Goal: Complete application form

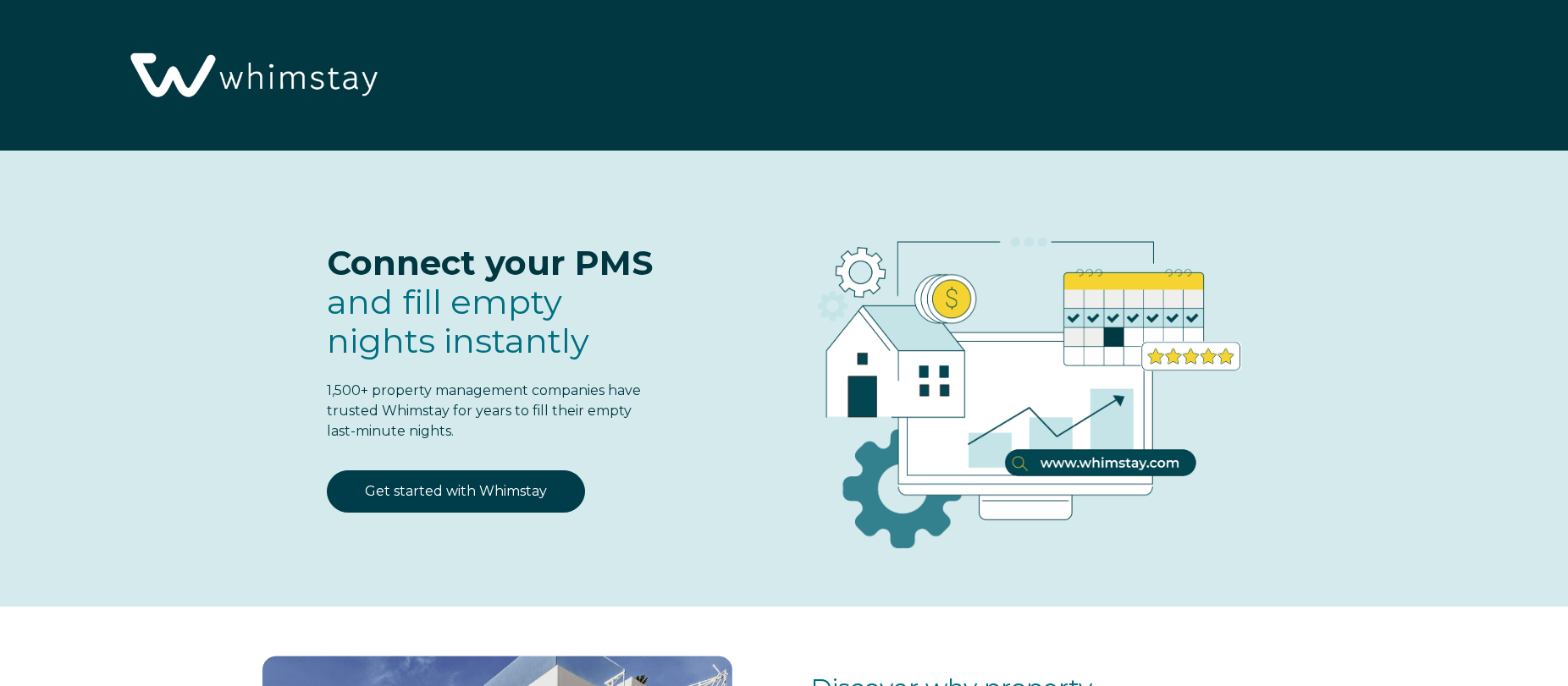
select select "US"
select select "Standard"
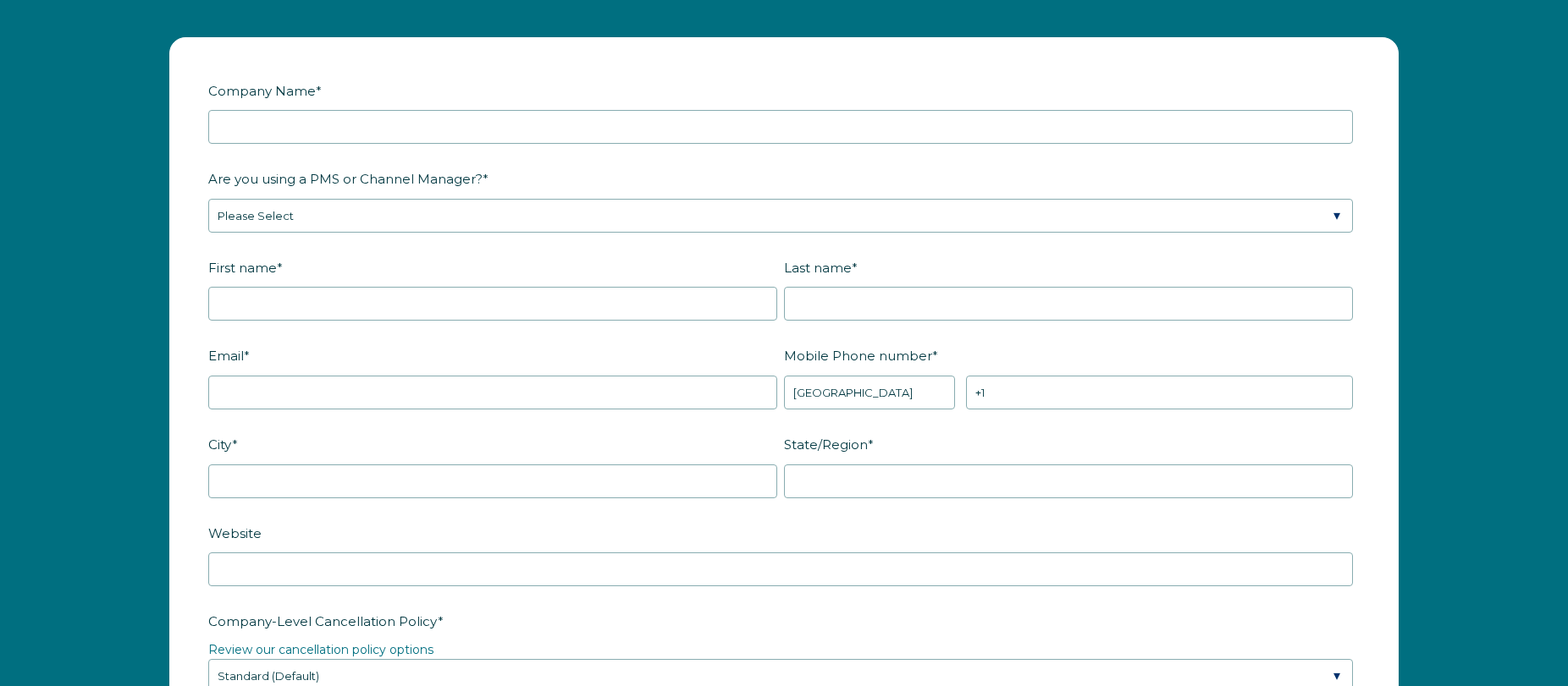
scroll to position [2096, 0]
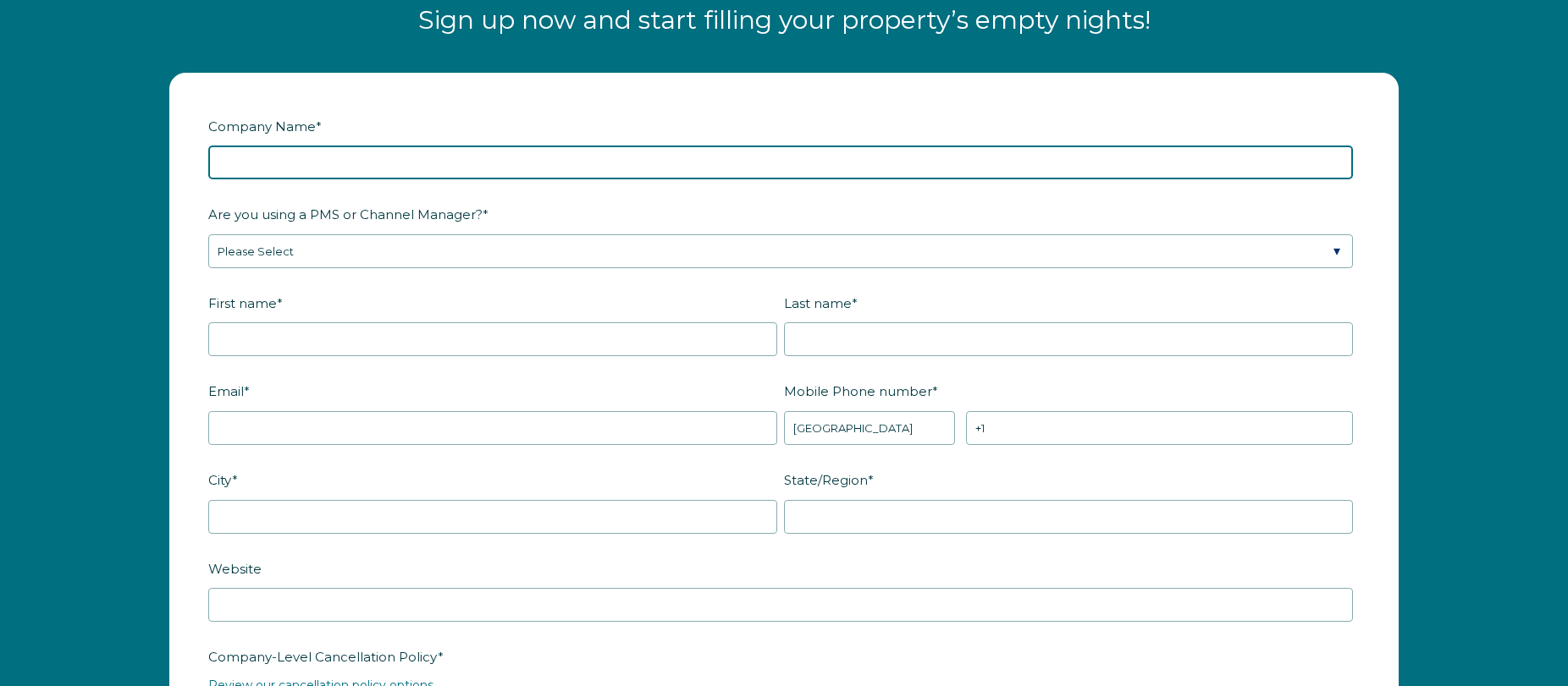
drag, startPoint x: 355, startPoint y: 149, endPoint x: 364, endPoint y: 158, distance: 12.7
click at [355, 149] on input "Company Name *" at bounding box center [781, 162] width 1145 height 33
type input "Josh is testing"
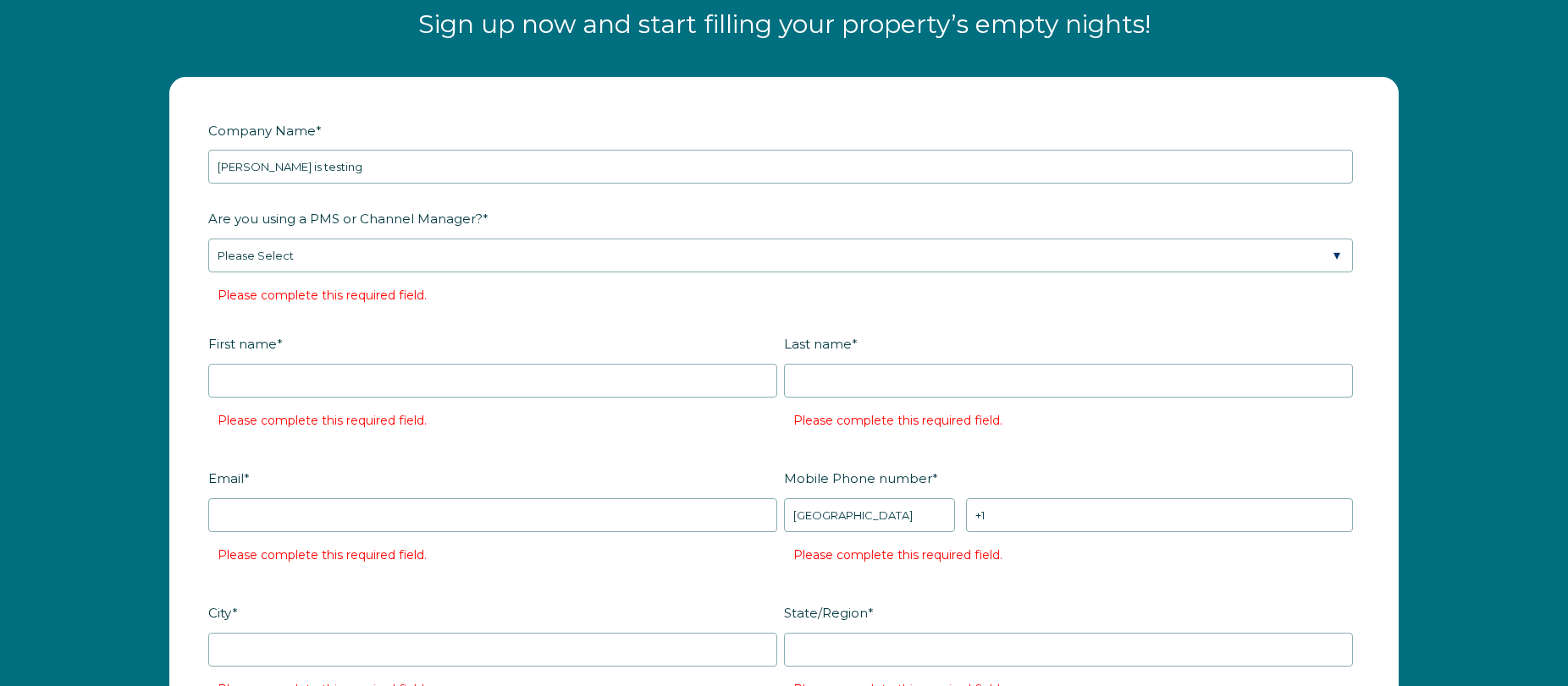
scroll to position [2086, 0]
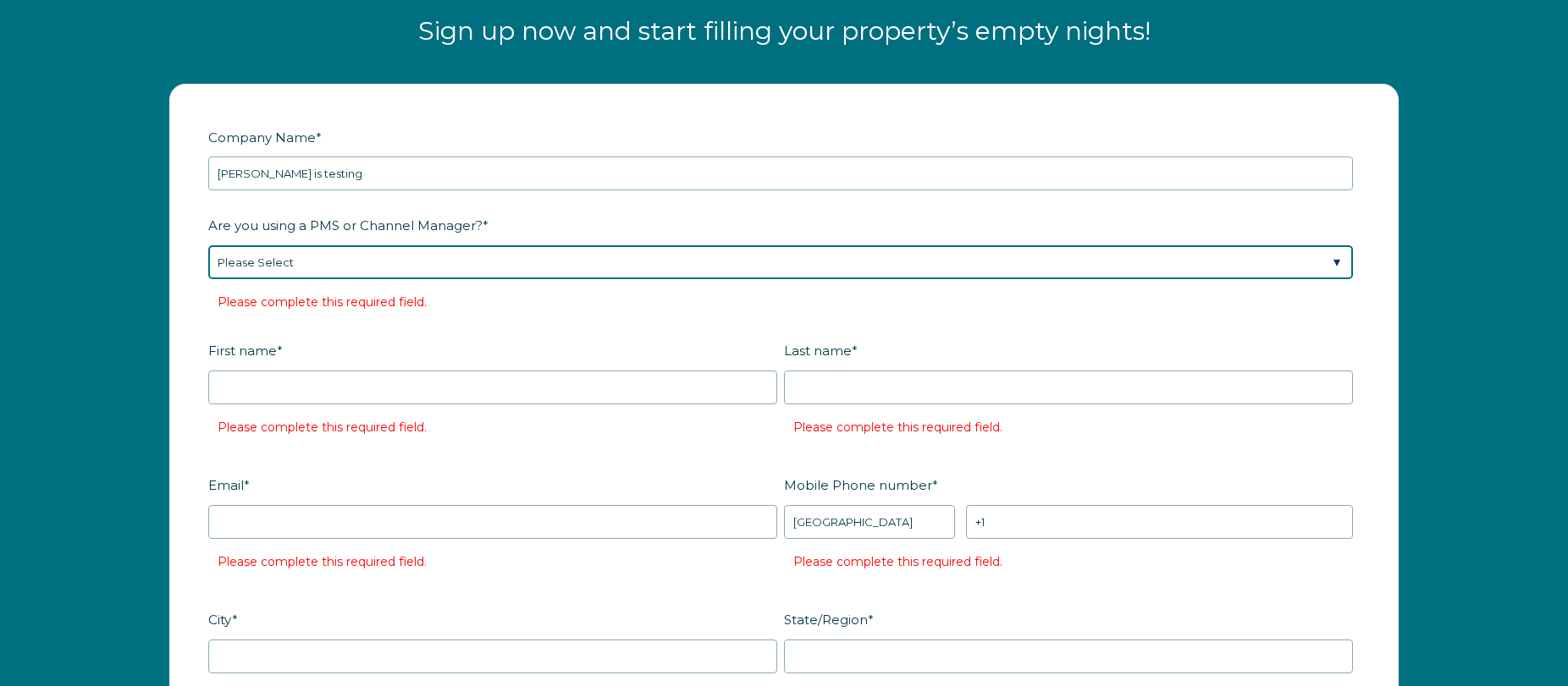
click at [414, 269] on select "Please Select Barefoot BookingPal Boost Brightside CiiRUS Escapia Guesty Hostaw…" at bounding box center [781, 262] width 1145 height 33
select select "NextPax"
click at [209, 246] on select "Please Select Barefoot BookingPal Boost Brightside CiiRUS Escapia Guesty Hostaw…" at bounding box center [781, 262] width 1145 height 33
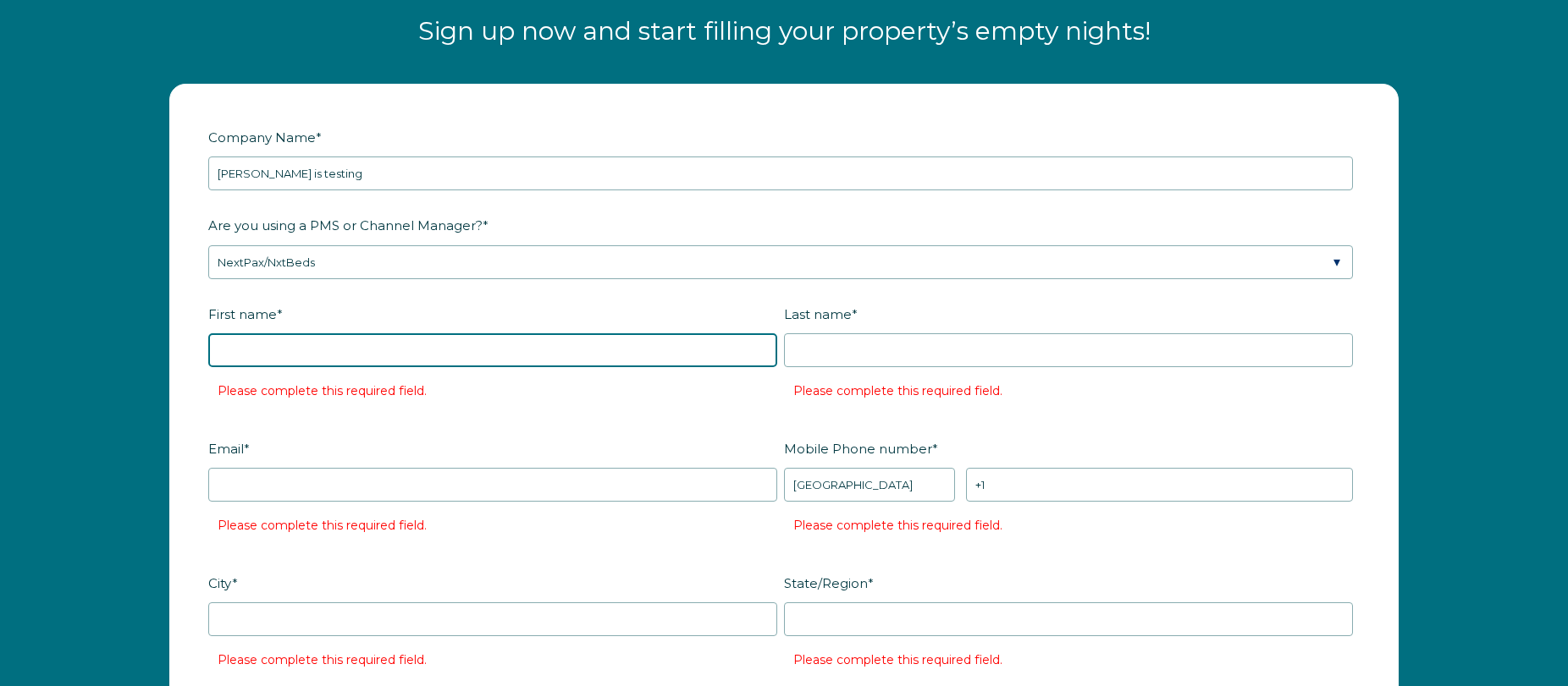
click at [336, 365] on input "First name *" at bounding box center [493, 350] width 570 height 33
type input "[PERSON_NAME]"
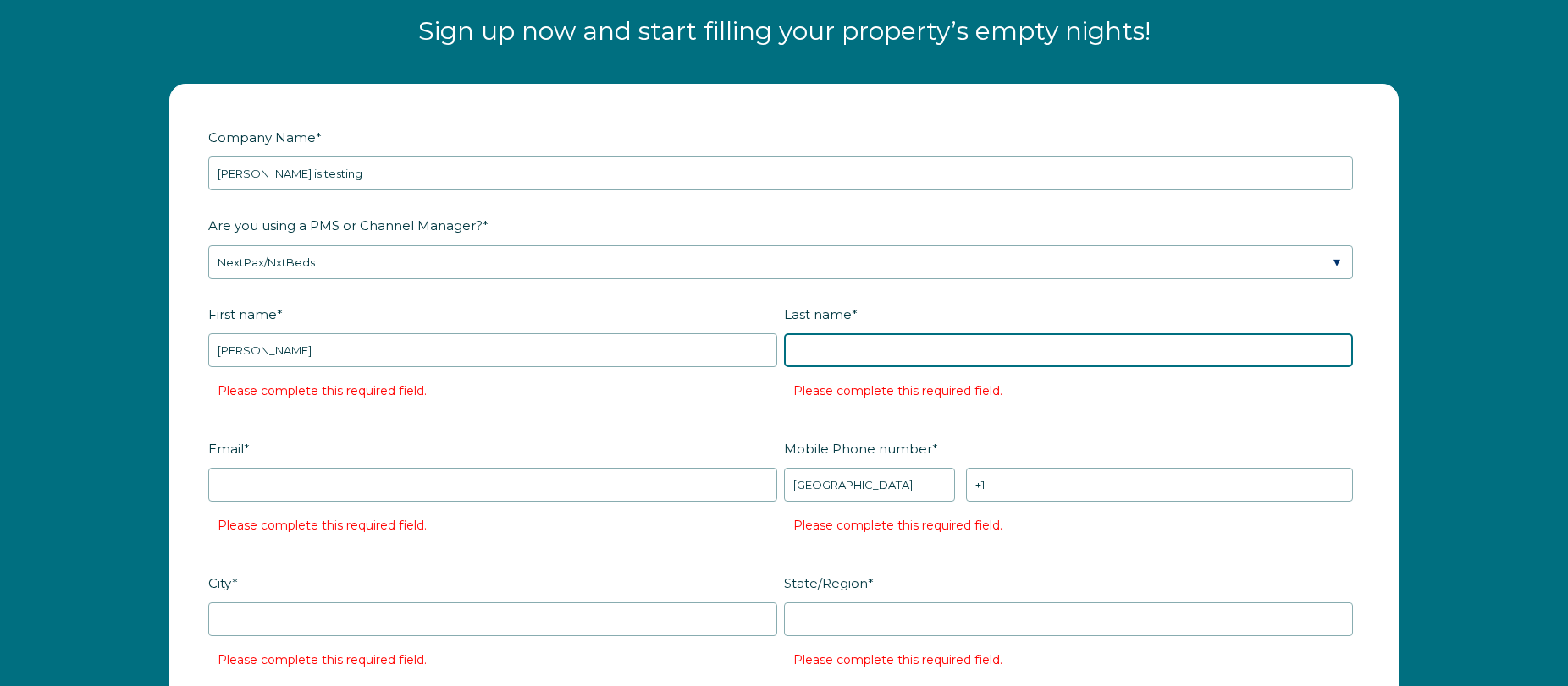
type input "[PERSON_NAME]"
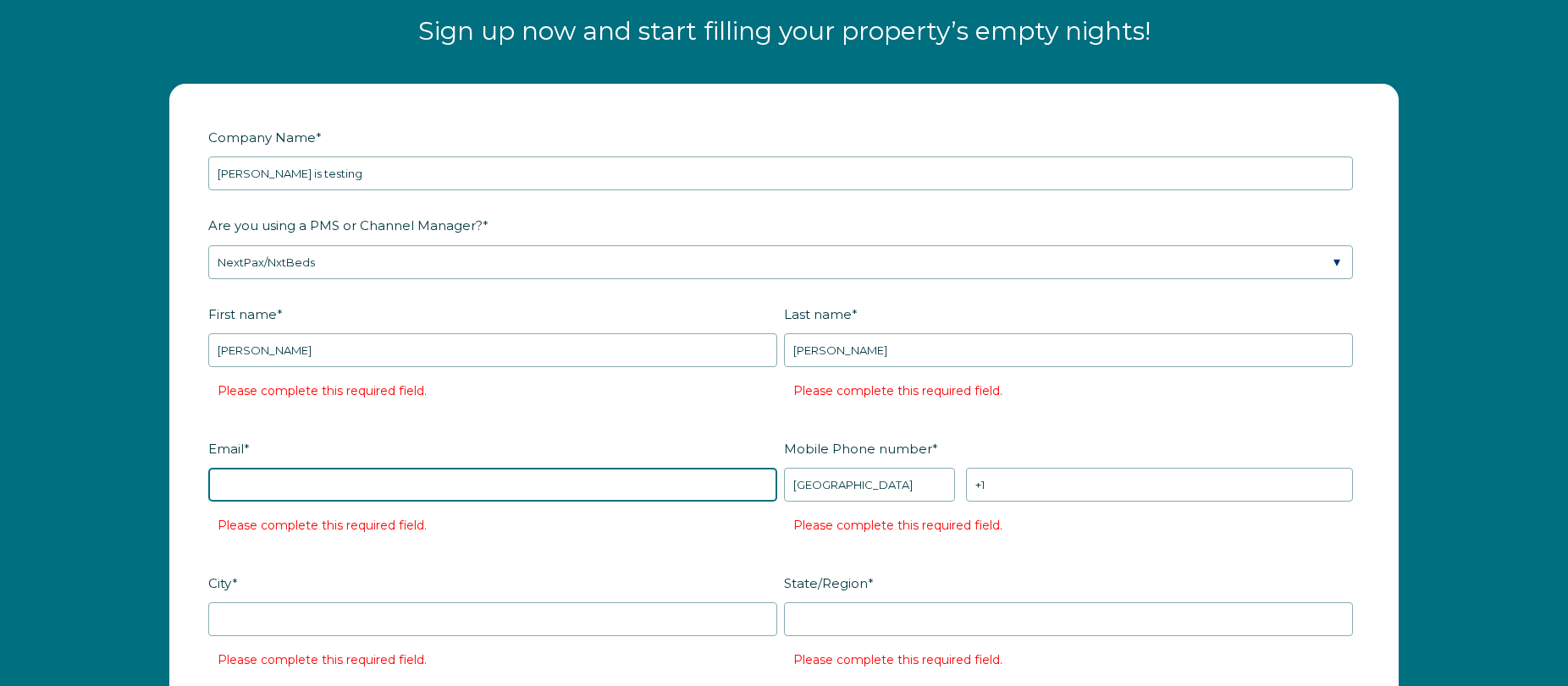
type input "joshseverson33@gmail.com"
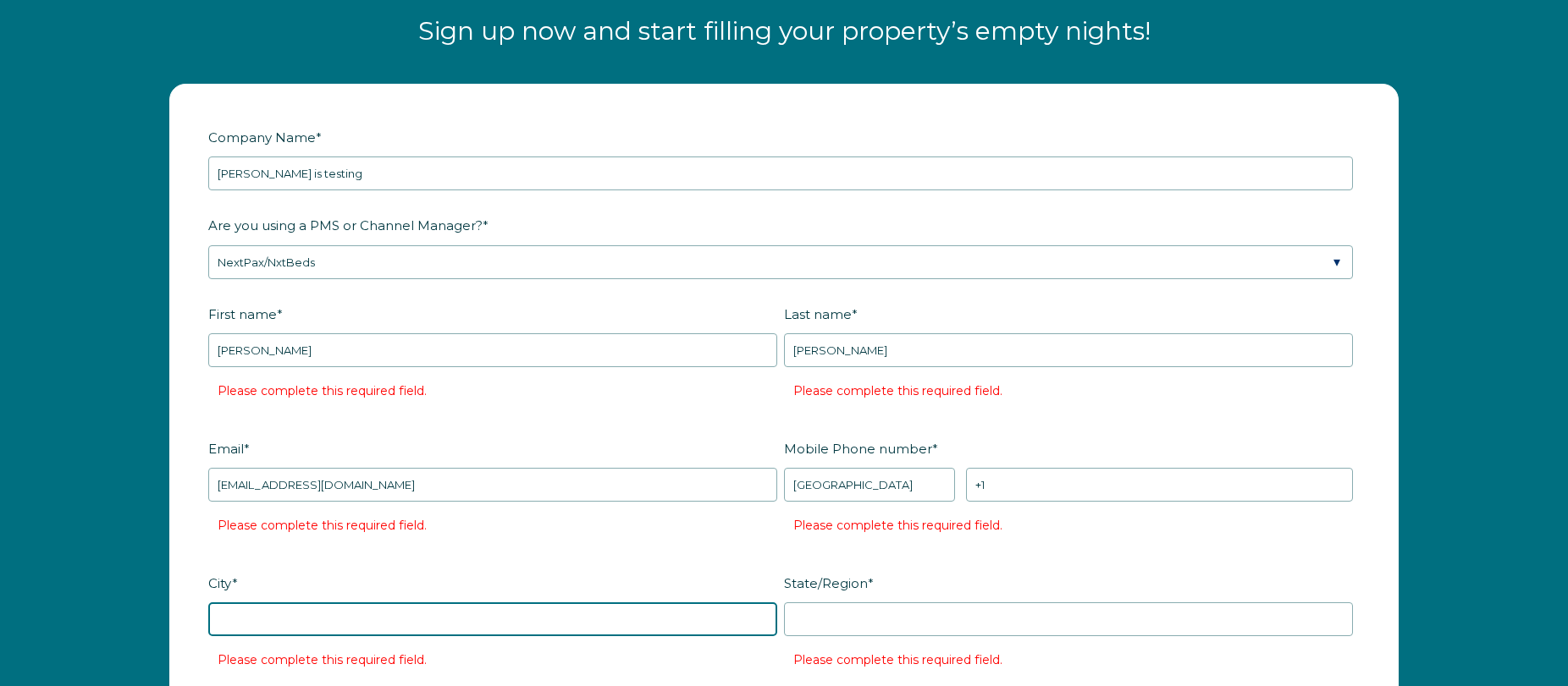
type input "Denver"
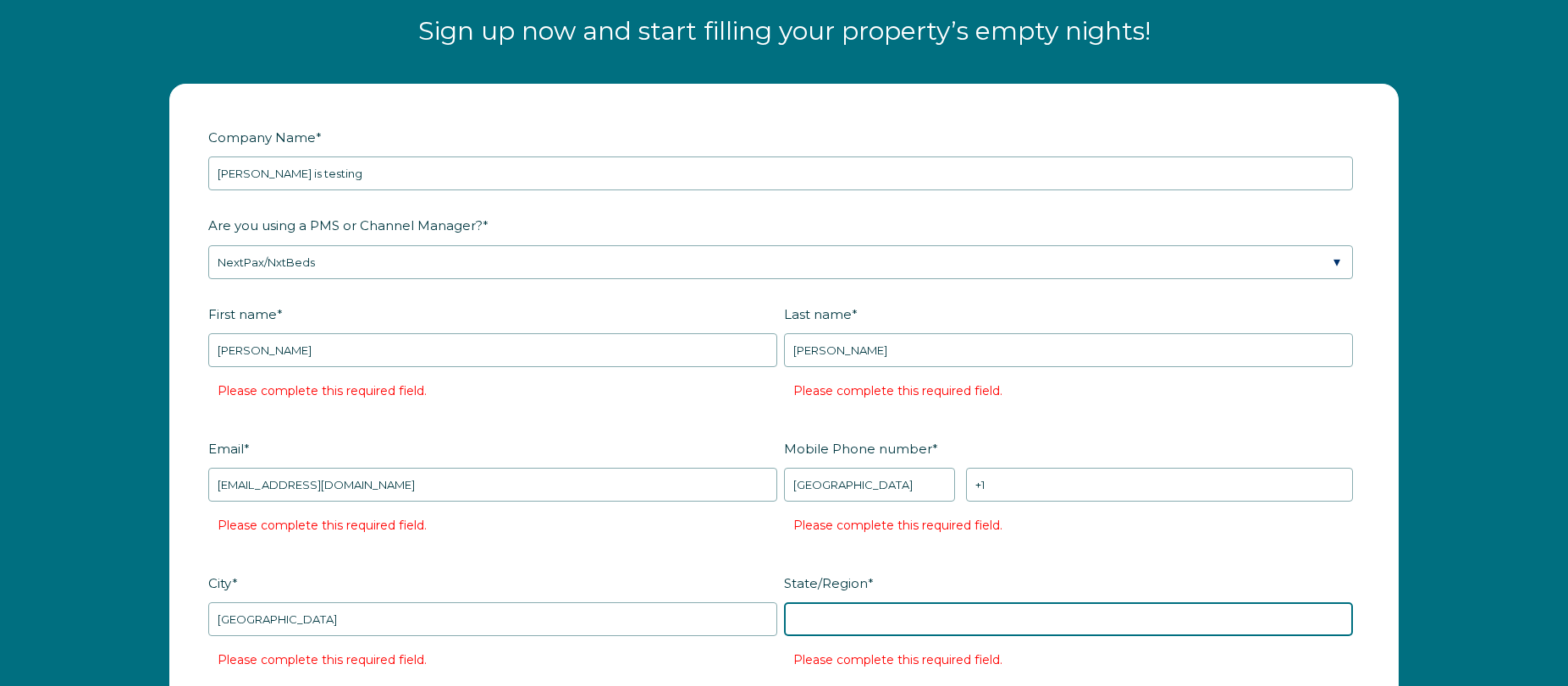
type input "CO"
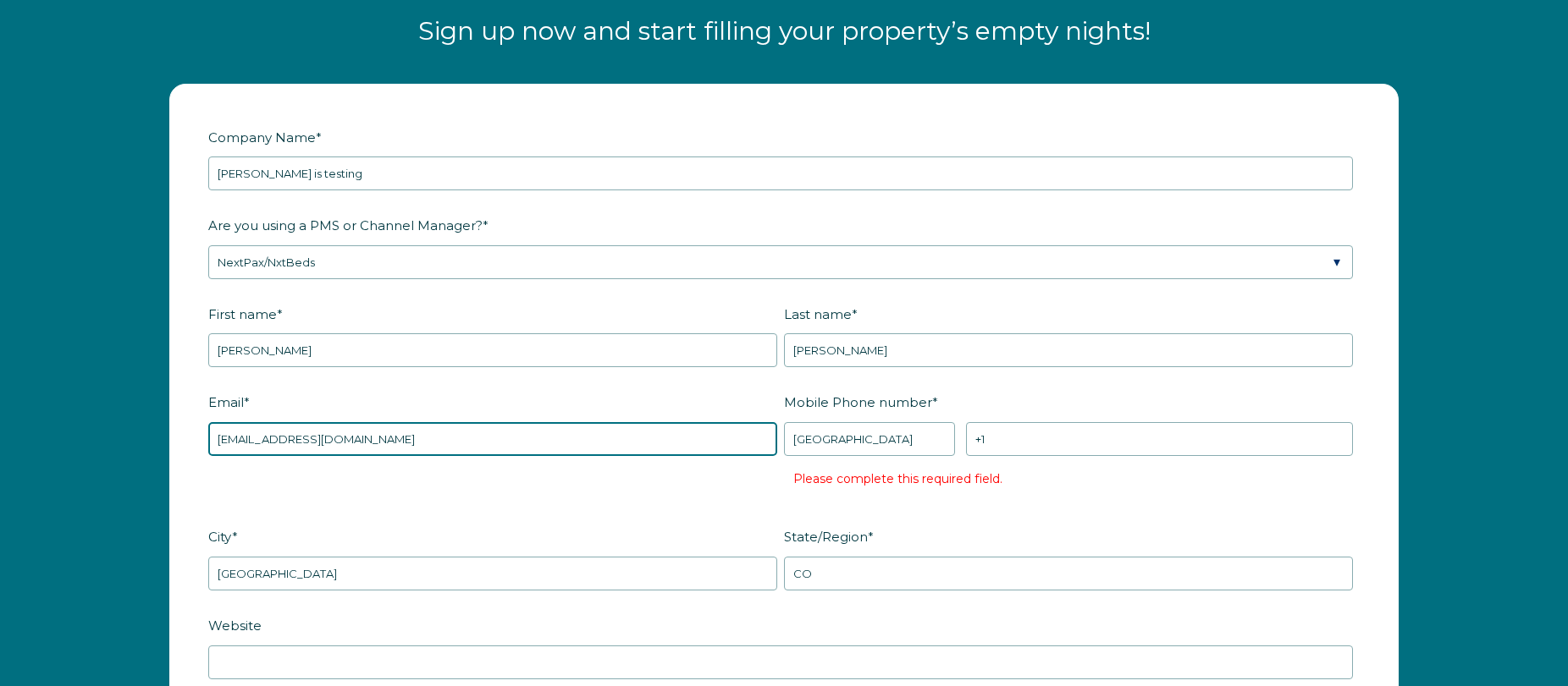
click at [303, 443] on input "joshseverson33@gmail.com" at bounding box center [493, 438] width 570 height 33
type input "joshseverson33+PMC1@gmail.com"
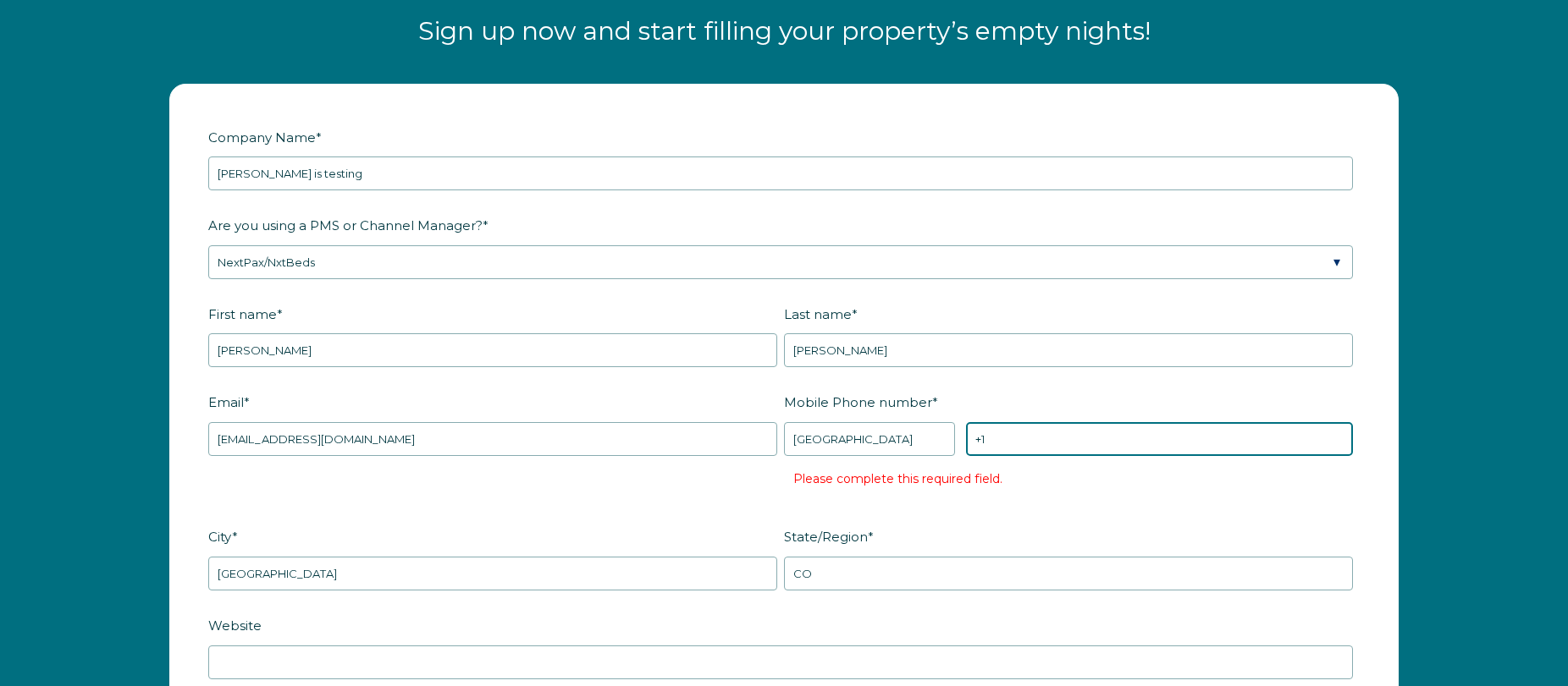
click at [1029, 444] on input "+1" at bounding box center [1159, 438] width 387 height 33
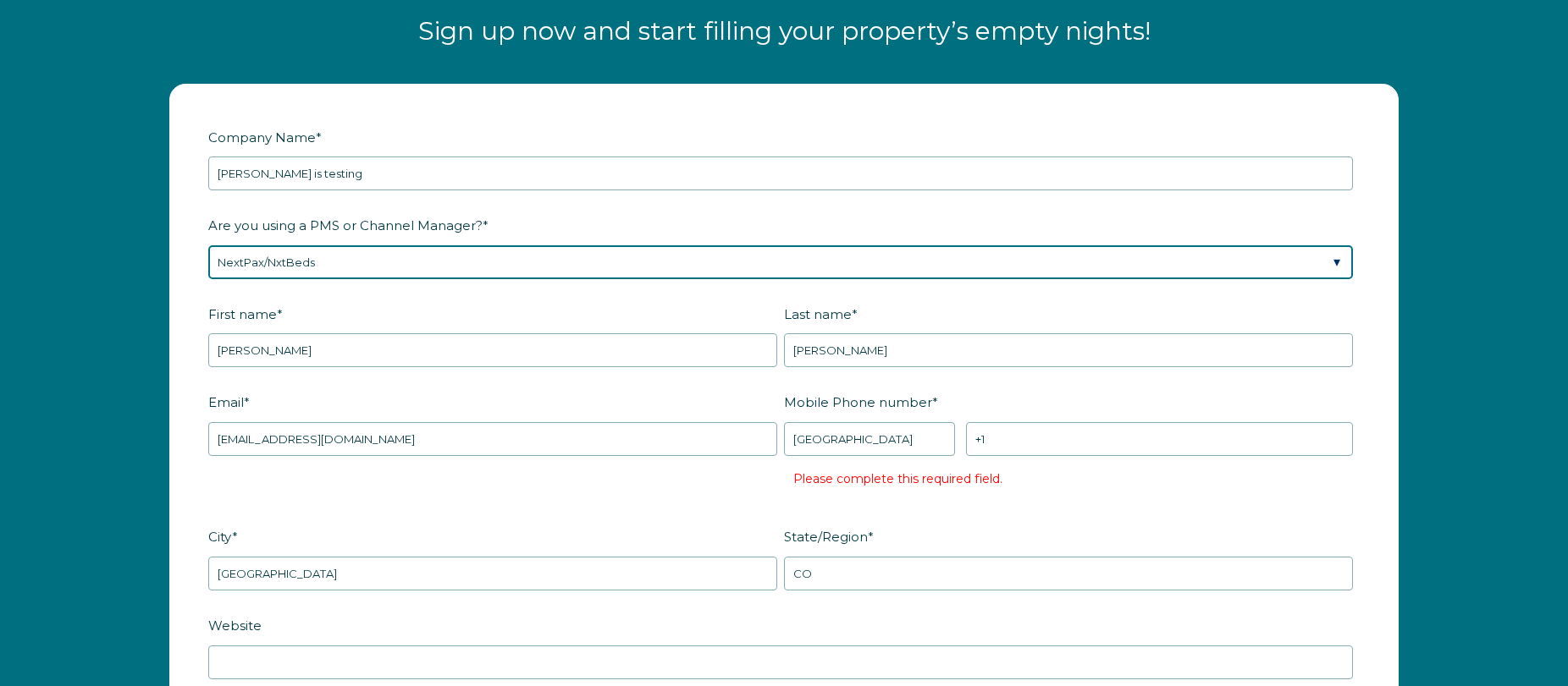
click at [357, 263] on select "Please Select Barefoot BookingPal Boost Brightside CiiRUS Escapia Guesty Hostaw…" at bounding box center [781, 262] width 1145 height 33
select select "Hostfully"
click at [209, 246] on select "Please Select Barefoot BookingPal Boost Brightside CiiRUS Escapia Guesty Hostaw…" at bounding box center [781, 262] width 1145 height 33
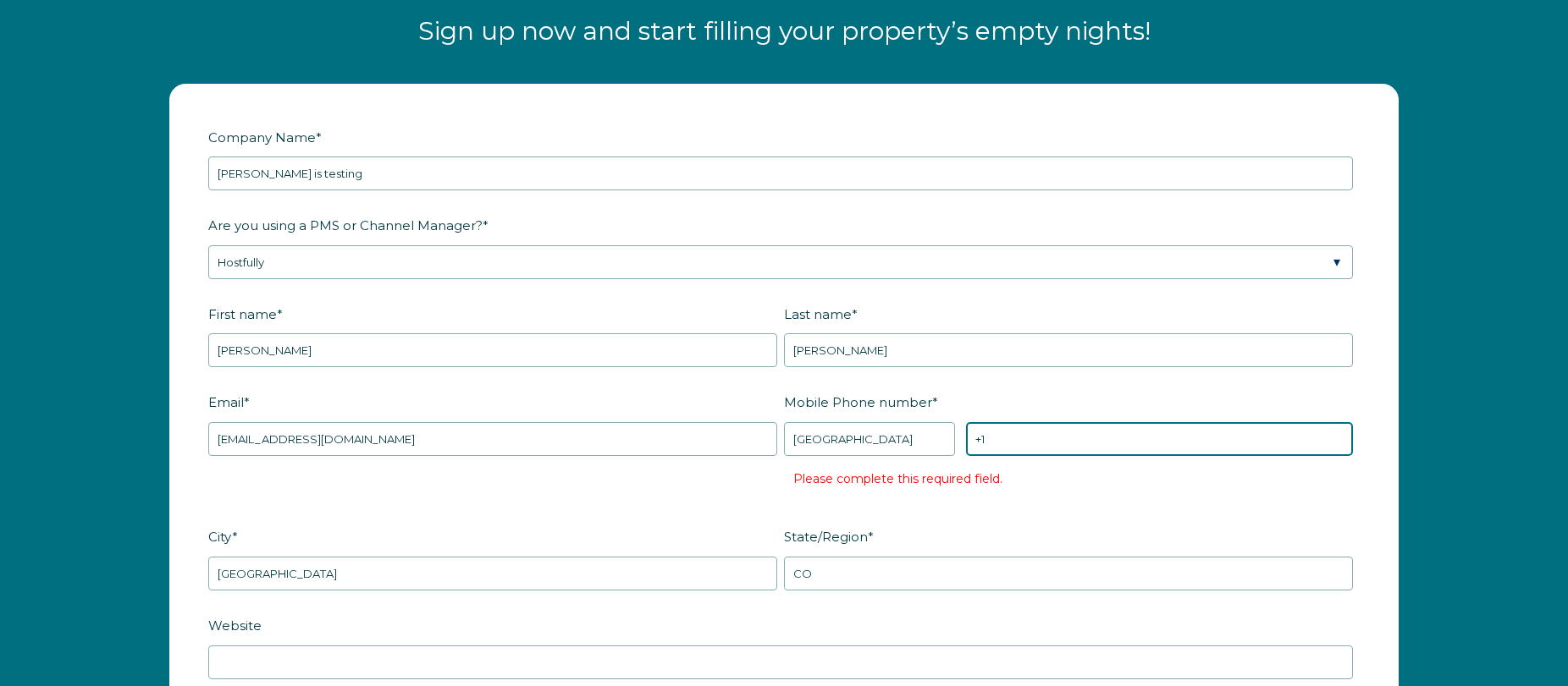
click at [1015, 439] on input "+1" at bounding box center [1159, 438] width 387 height 33
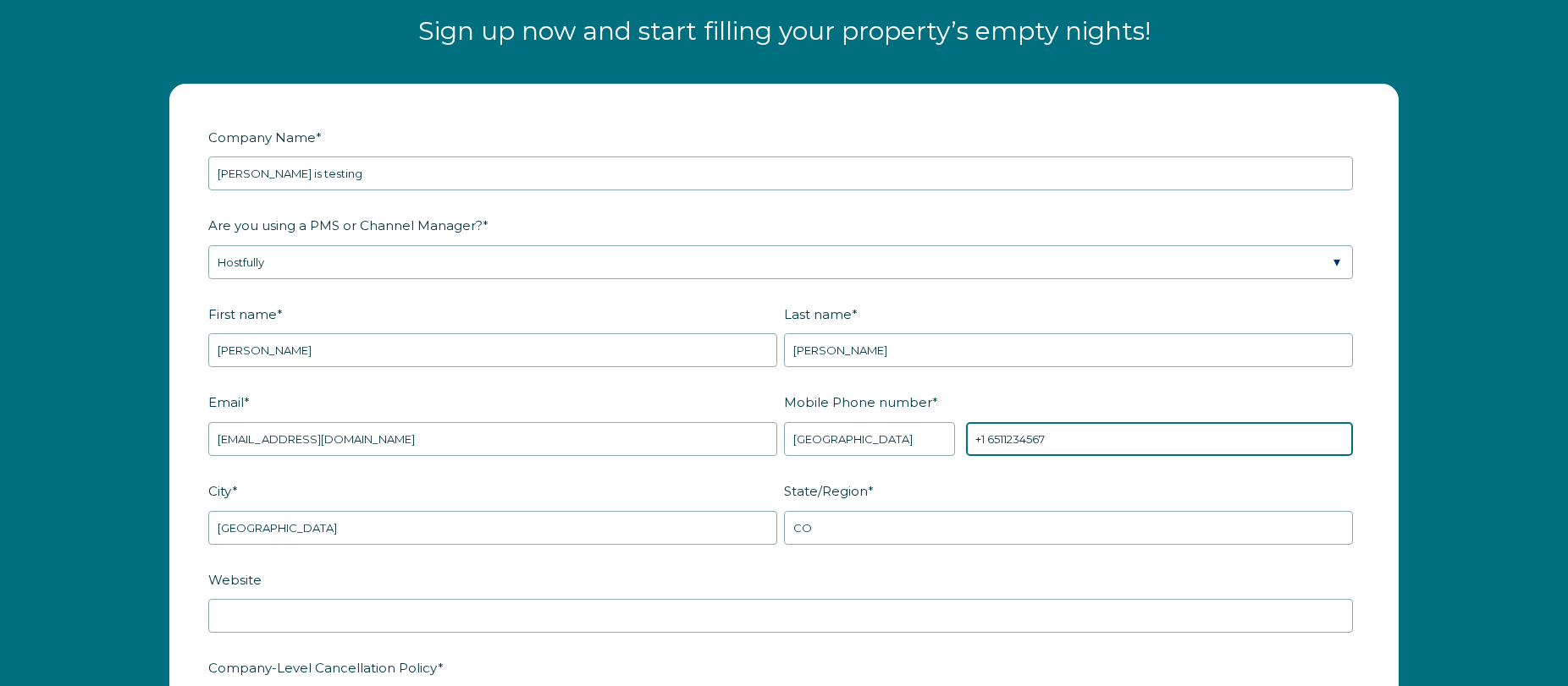
drag, startPoint x: 1008, startPoint y: 439, endPoint x: 1071, endPoint y: 440, distance: 63.0
click at [1070, 440] on input "+1 6511234567" at bounding box center [1159, 438] width 387 height 33
click at [1071, 440] on input "+1 6511234567" at bounding box center [1159, 438] width 387 height 33
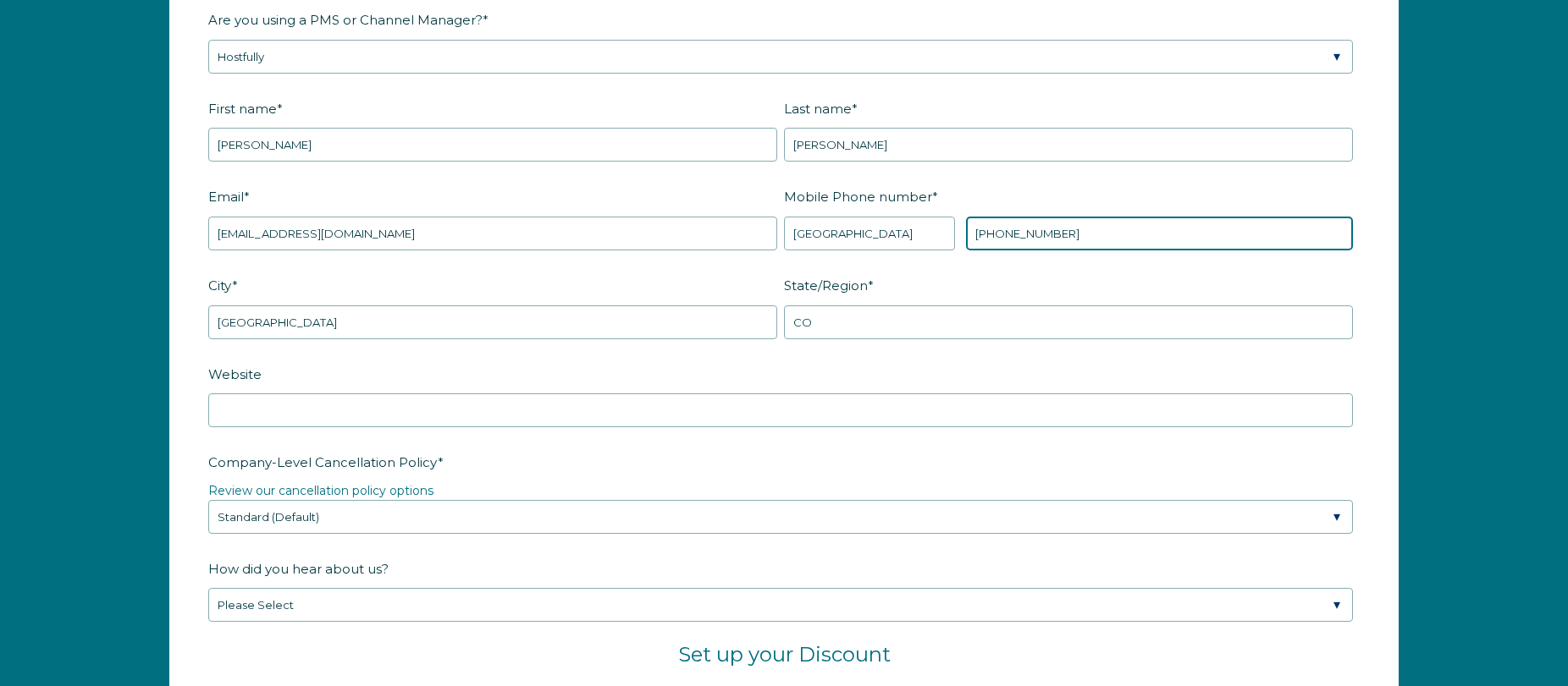
scroll to position [2298, 0]
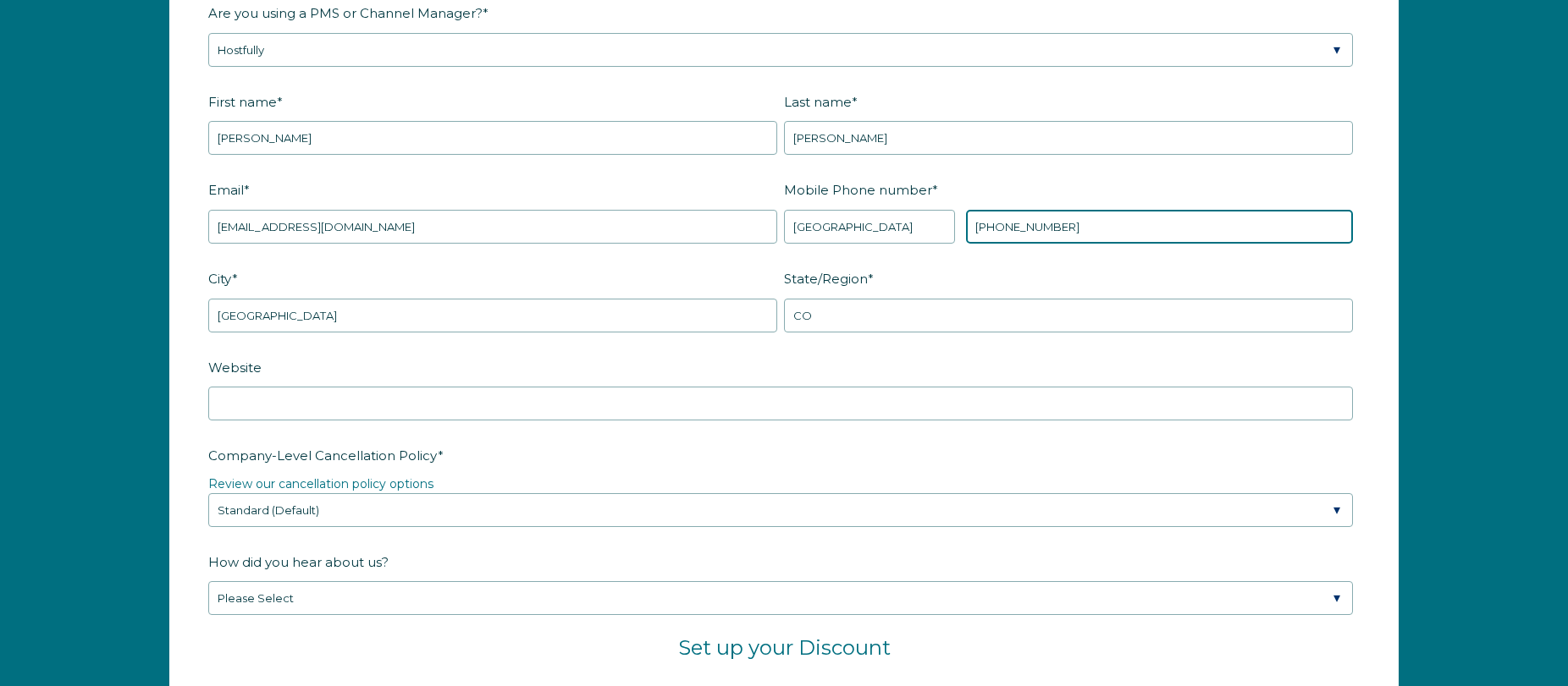
type input "+1 65112345678"
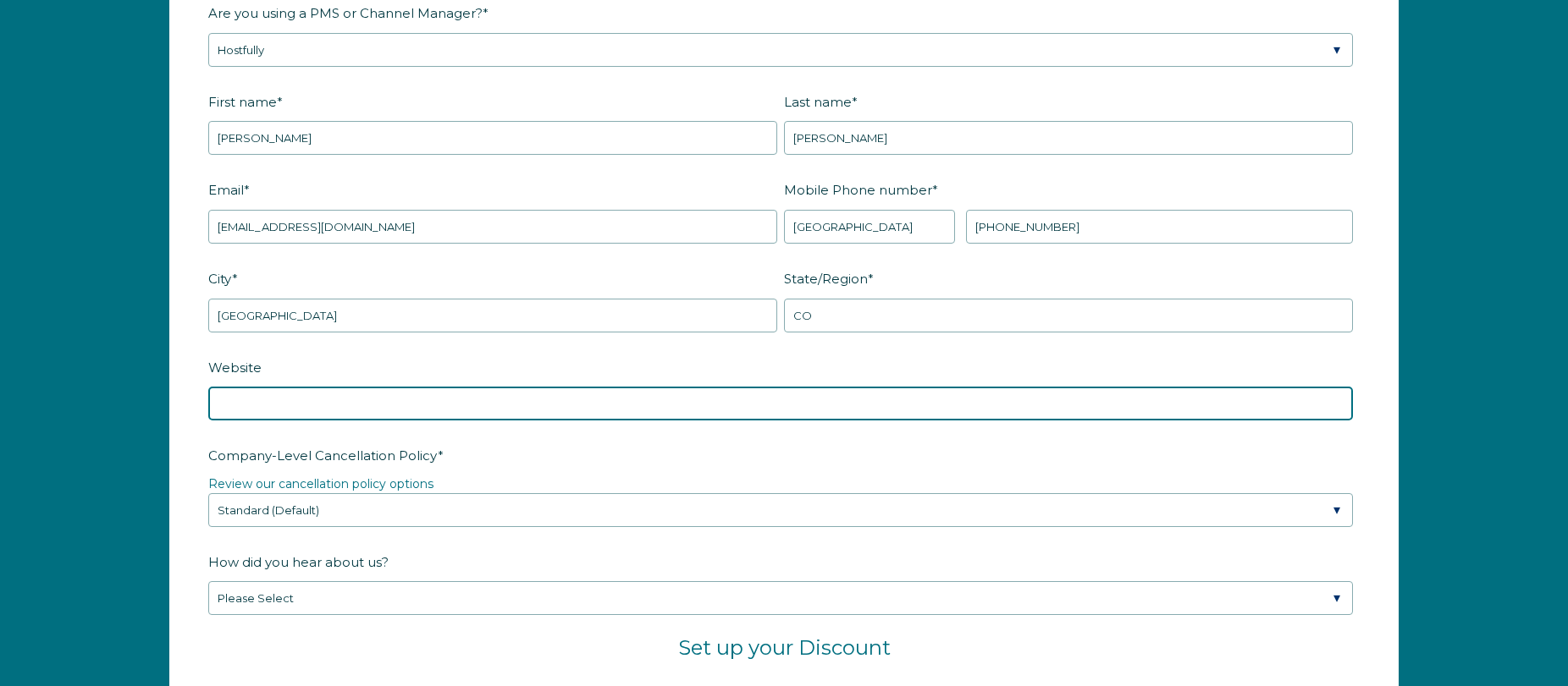
click at [388, 402] on input "Website" at bounding box center [781, 403] width 1145 height 33
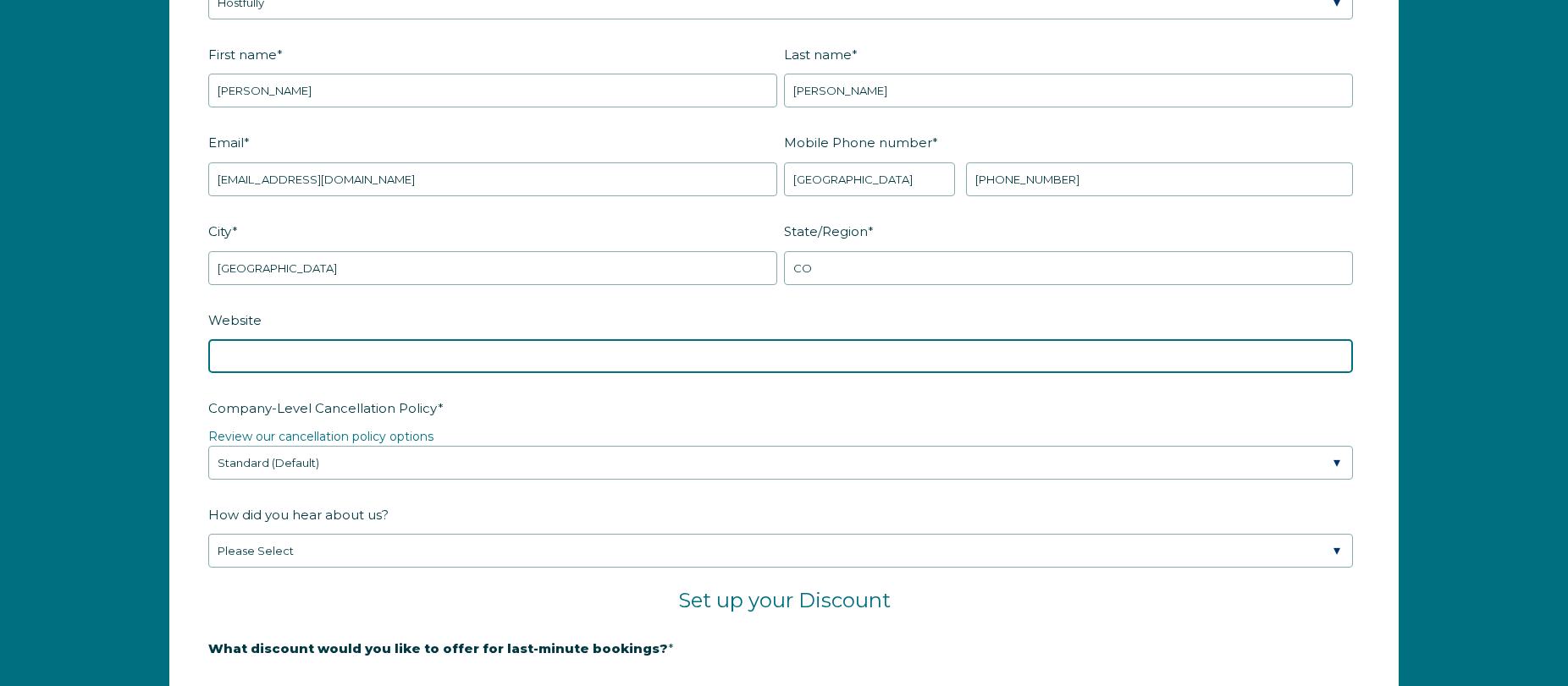
scroll to position [2346, 0]
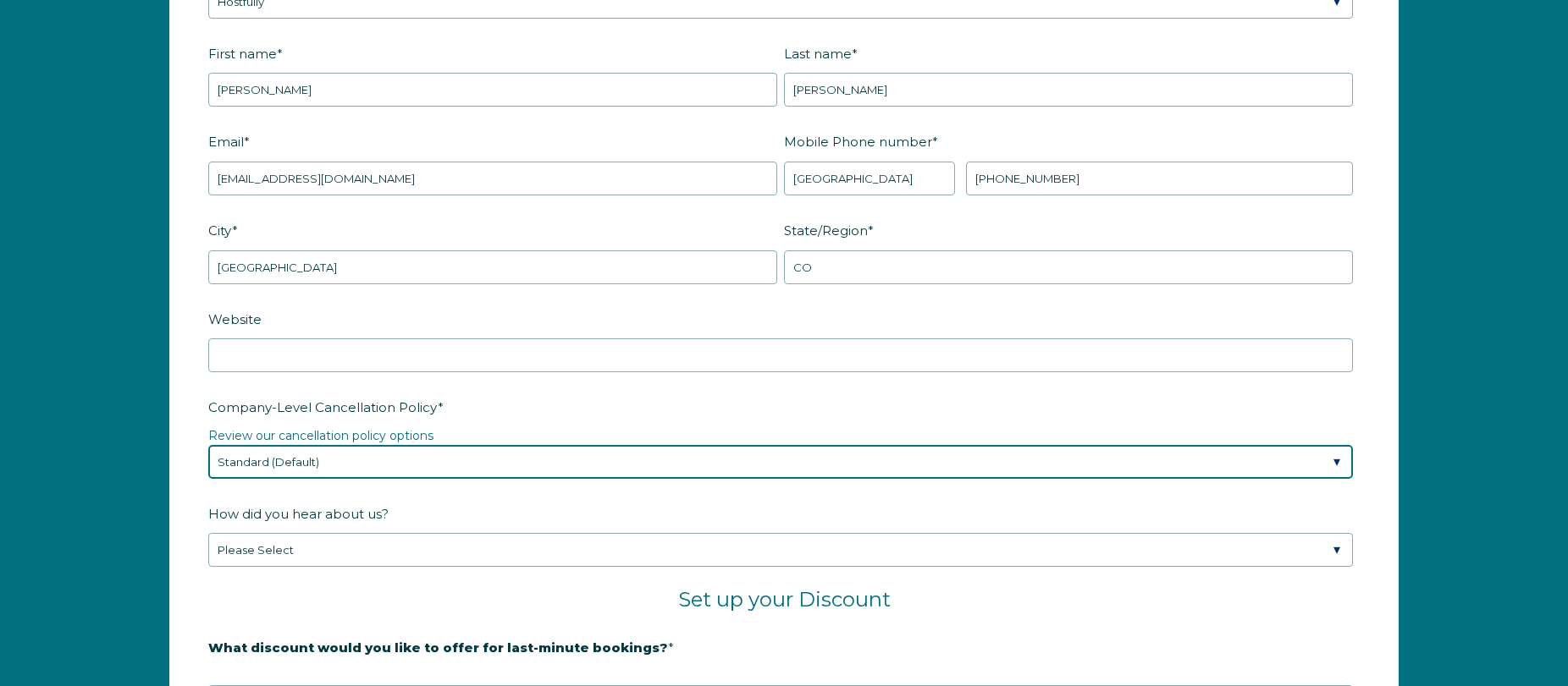
click at [395, 467] on select "Please Select Partial Standard (Default) Moderate Strict" at bounding box center [781, 461] width 1145 height 33
select select "Partial"
click at [209, 445] on select "Please Select Partial Standard (Default) Moderate Strict" at bounding box center [781, 461] width 1145 height 33
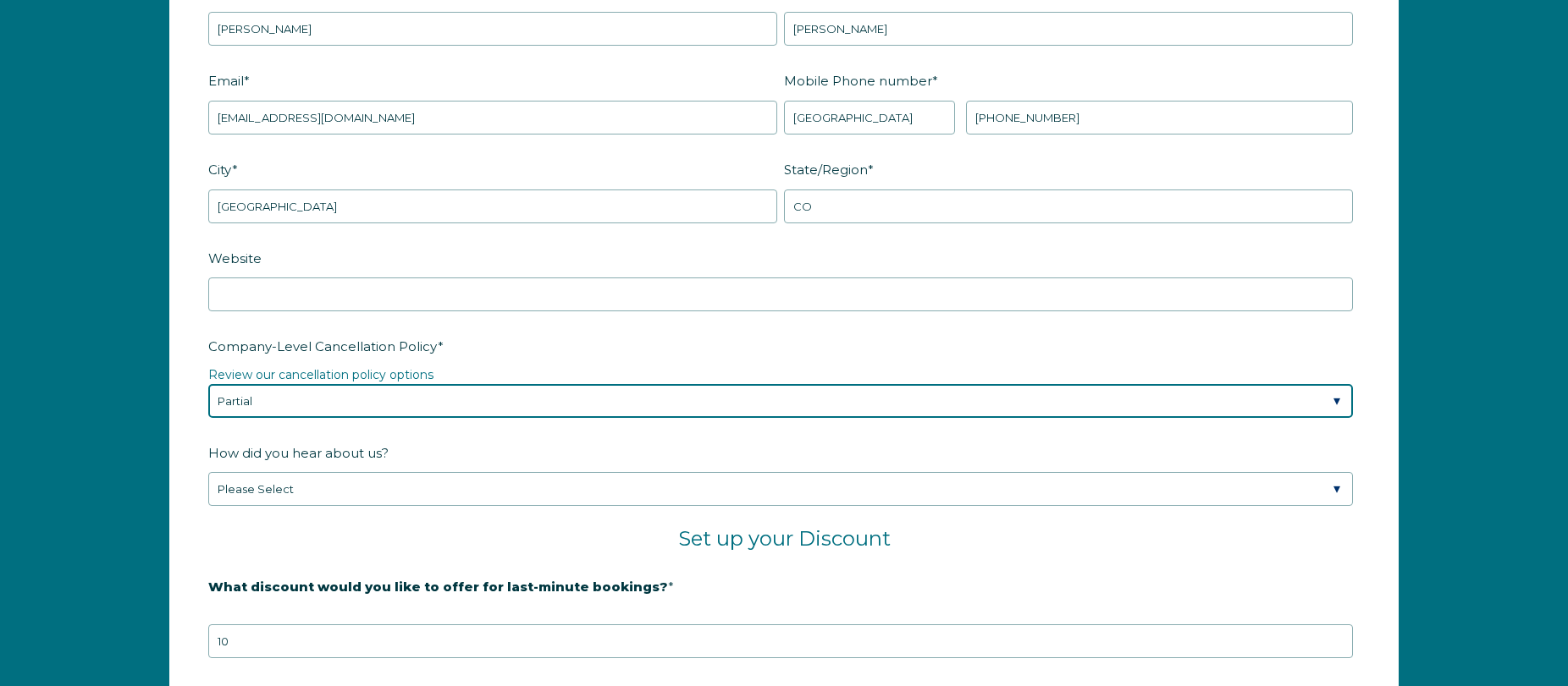
scroll to position [2409, 0]
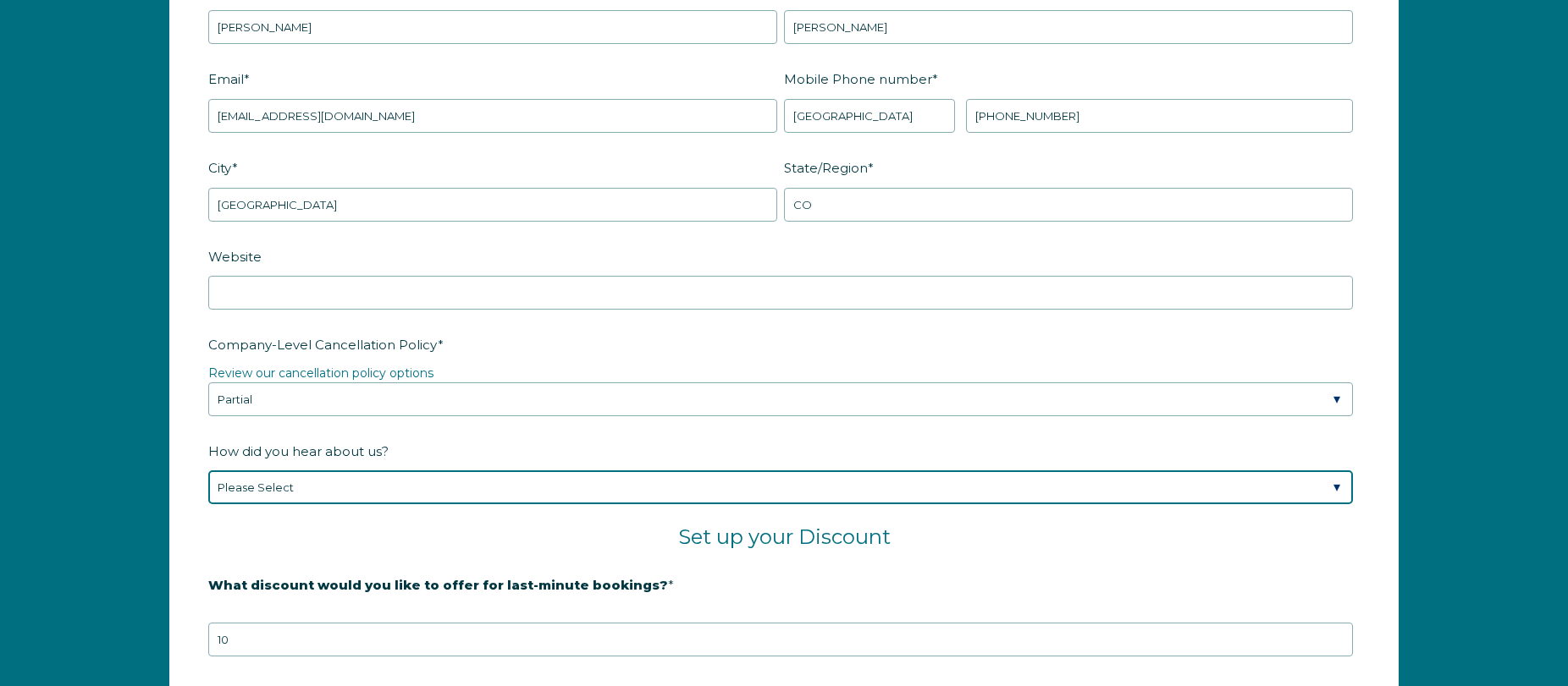
click at [368, 479] on select "Please Select Found Whimstay through a Google search Direct outreach from a Whi…" at bounding box center [781, 487] width 1145 height 33
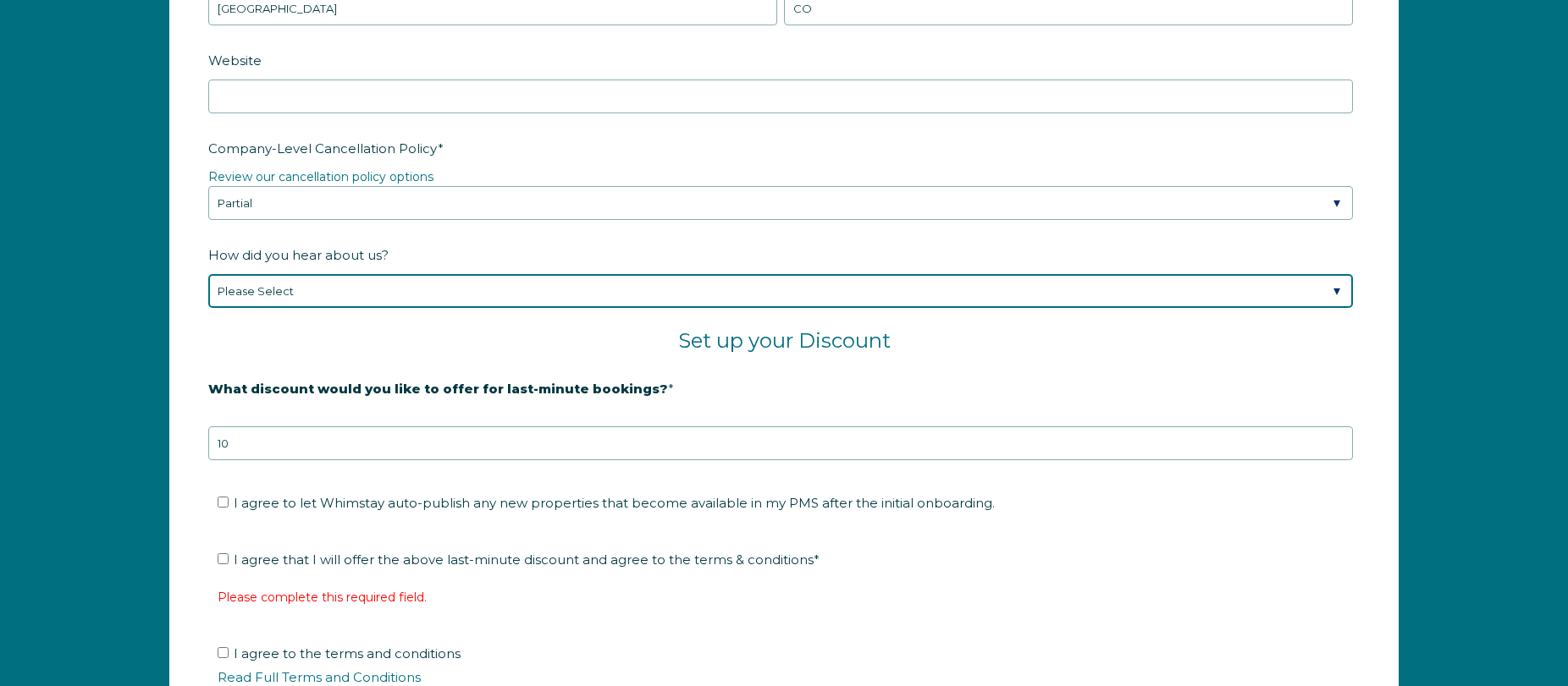
scroll to position [2609, 0]
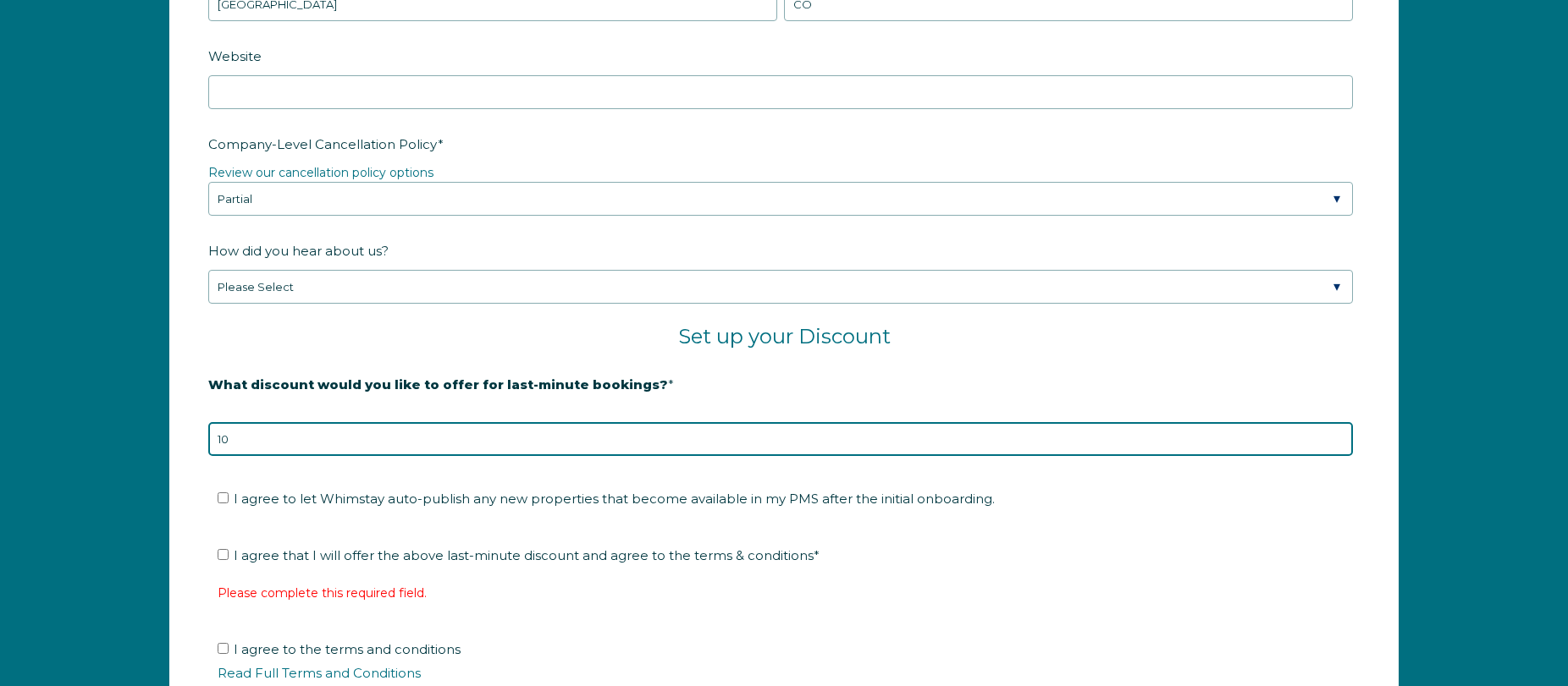
click at [374, 447] on input "10" at bounding box center [781, 438] width 1145 height 33
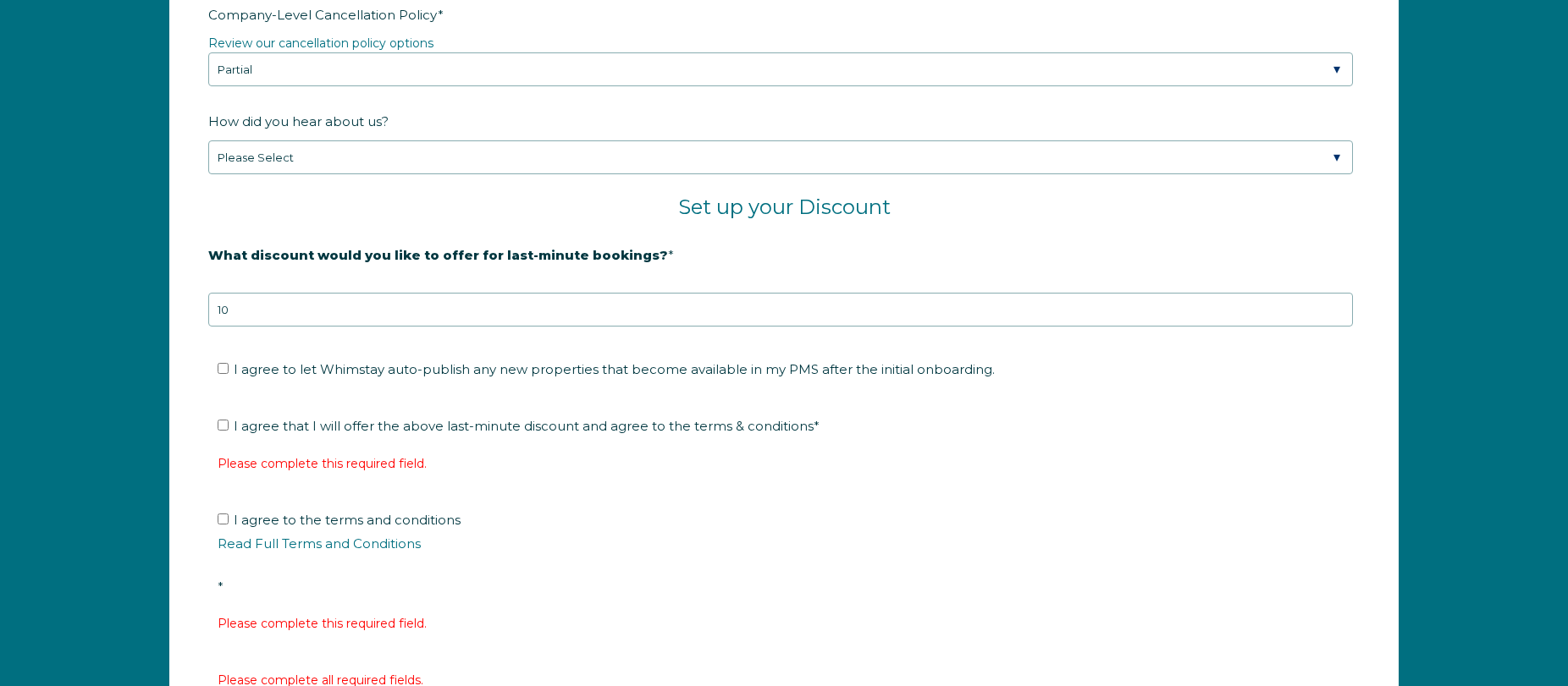
scroll to position [2746, 0]
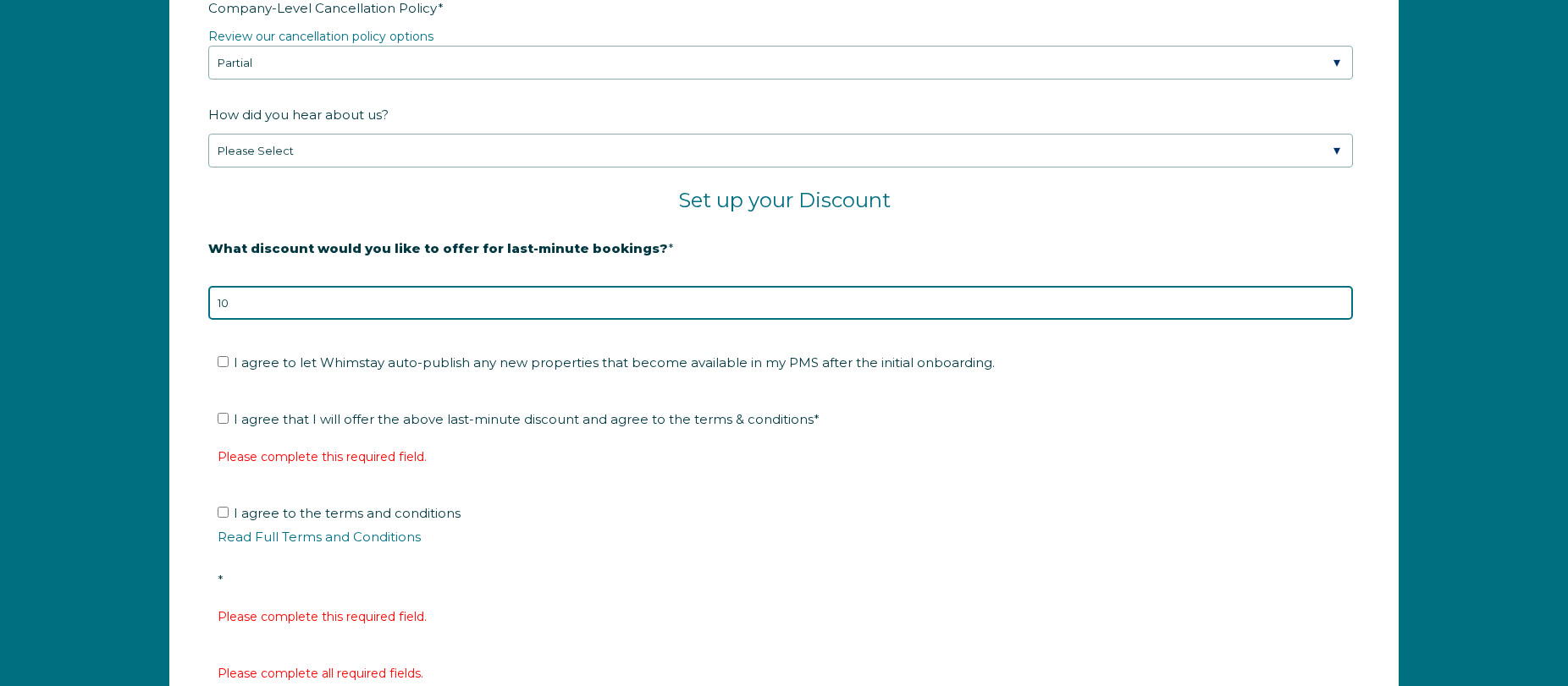
click at [357, 312] on input "10" at bounding box center [781, 302] width 1145 height 33
type input "12"
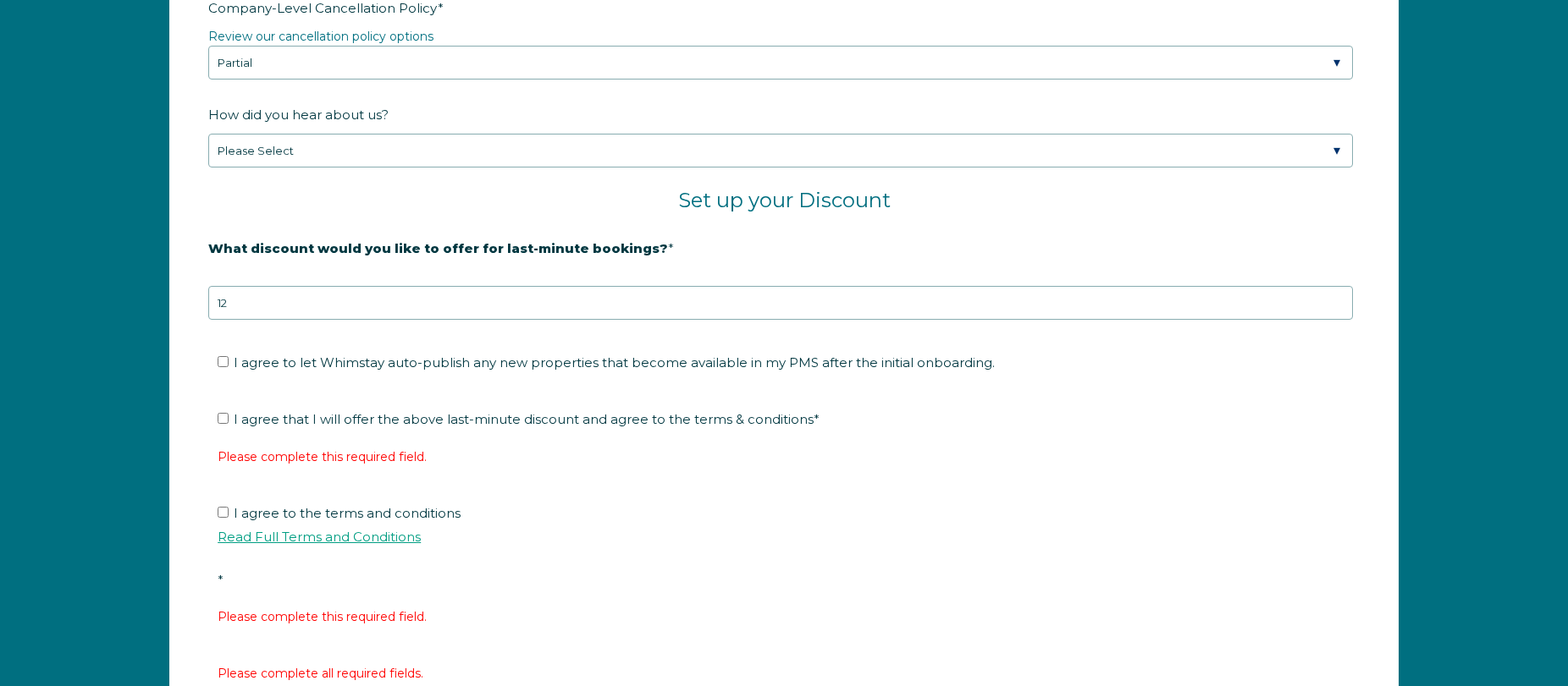
drag, startPoint x: 294, startPoint y: 420, endPoint x: 295, endPoint y: 491, distance: 71.0
click at [292, 423] on span "I agree that I will offer the above last-minute discount and agree to the terms…" at bounding box center [526, 419] width 586 height 16
click at [229, 423] on input "I agree that I will offer the above last-minute discount and agree to the terms…" at bounding box center [223, 419] width 11 height 11
checkbox input "true"
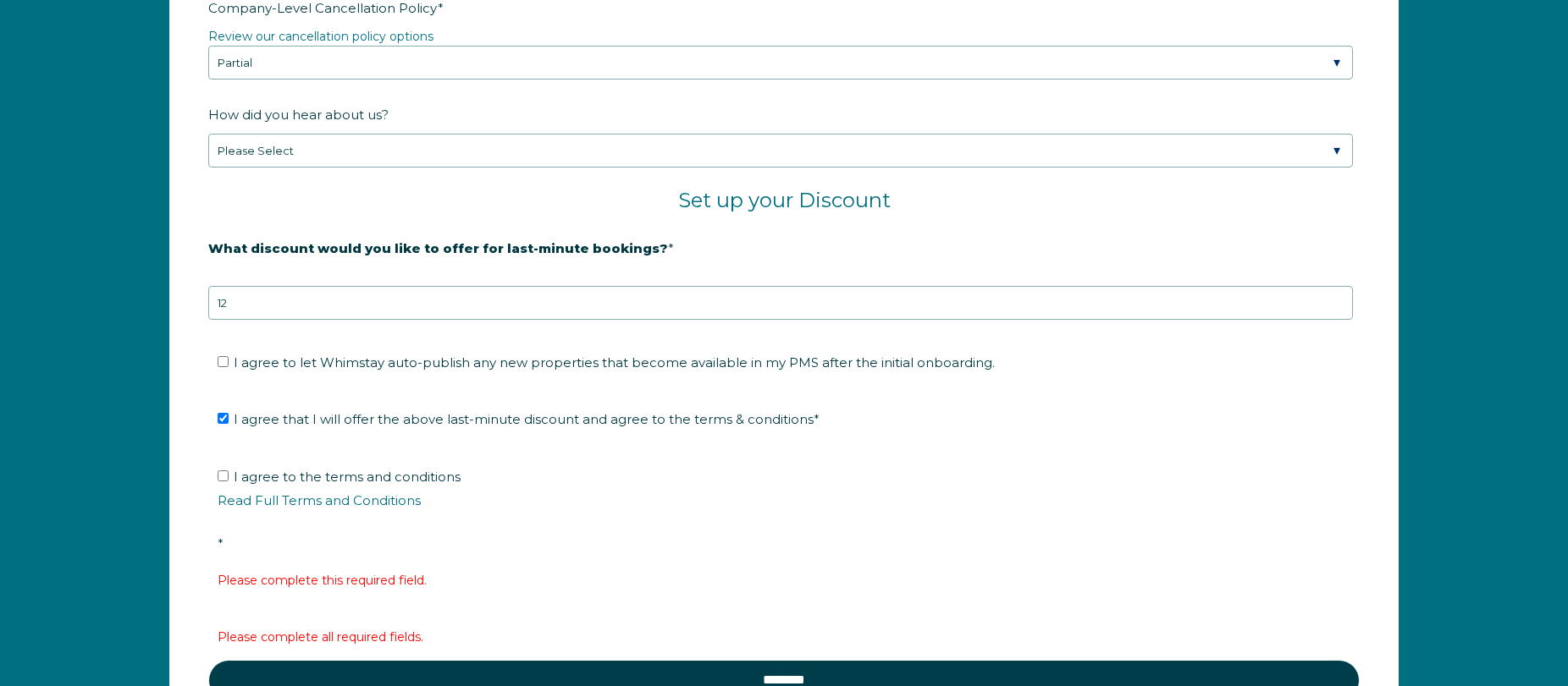
click at [303, 475] on span "I agree to the terms and conditions Read Full Terms and Conditions *" at bounding box center [790, 510] width 1145 height 83
click at [229, 475] on input "I agree to the terms and conditions Read Full Terms and Conditions *" at bounding box center [223, 476] width 11 height 11
checkbox input "true"
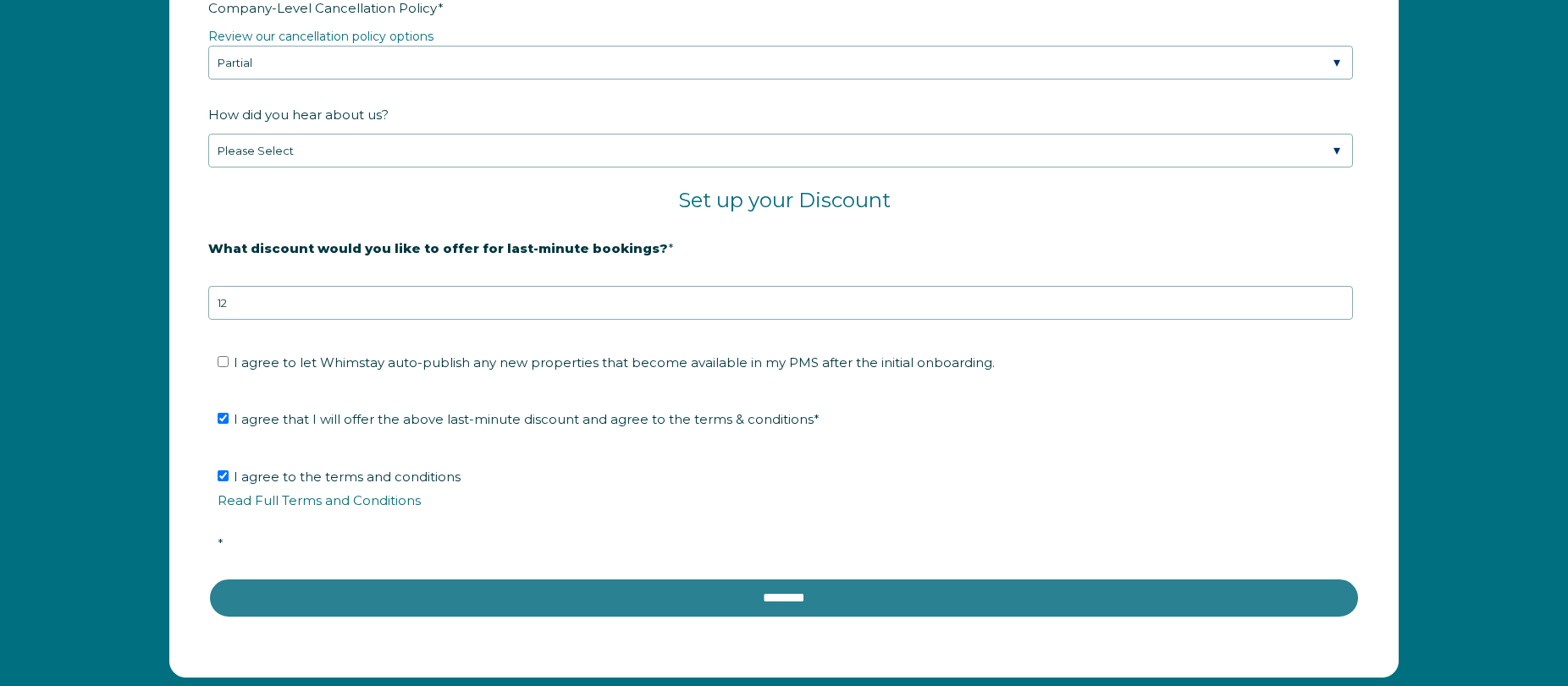
click at [679, 590] on input "********" at bounding box center [784, 598] width 1152 height 40
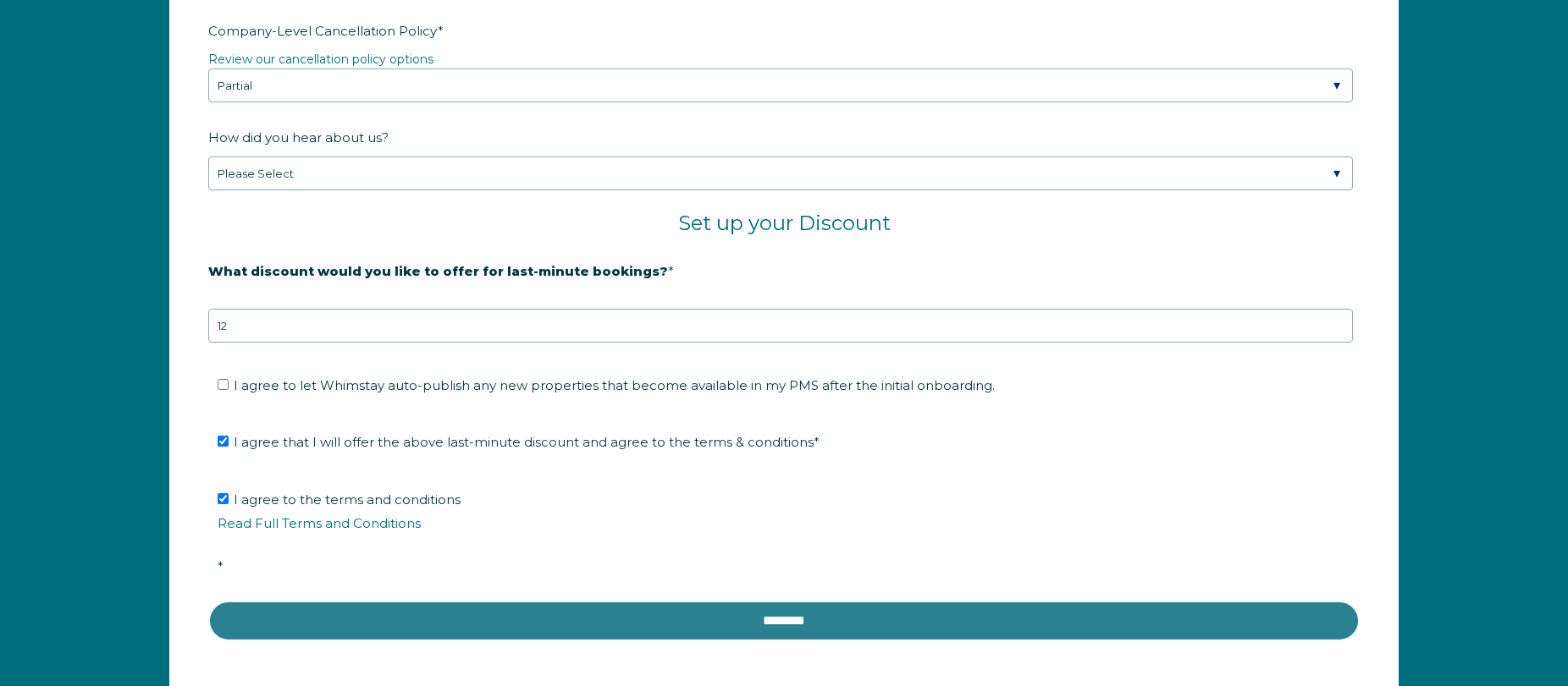
scroll to position [2720, 0]
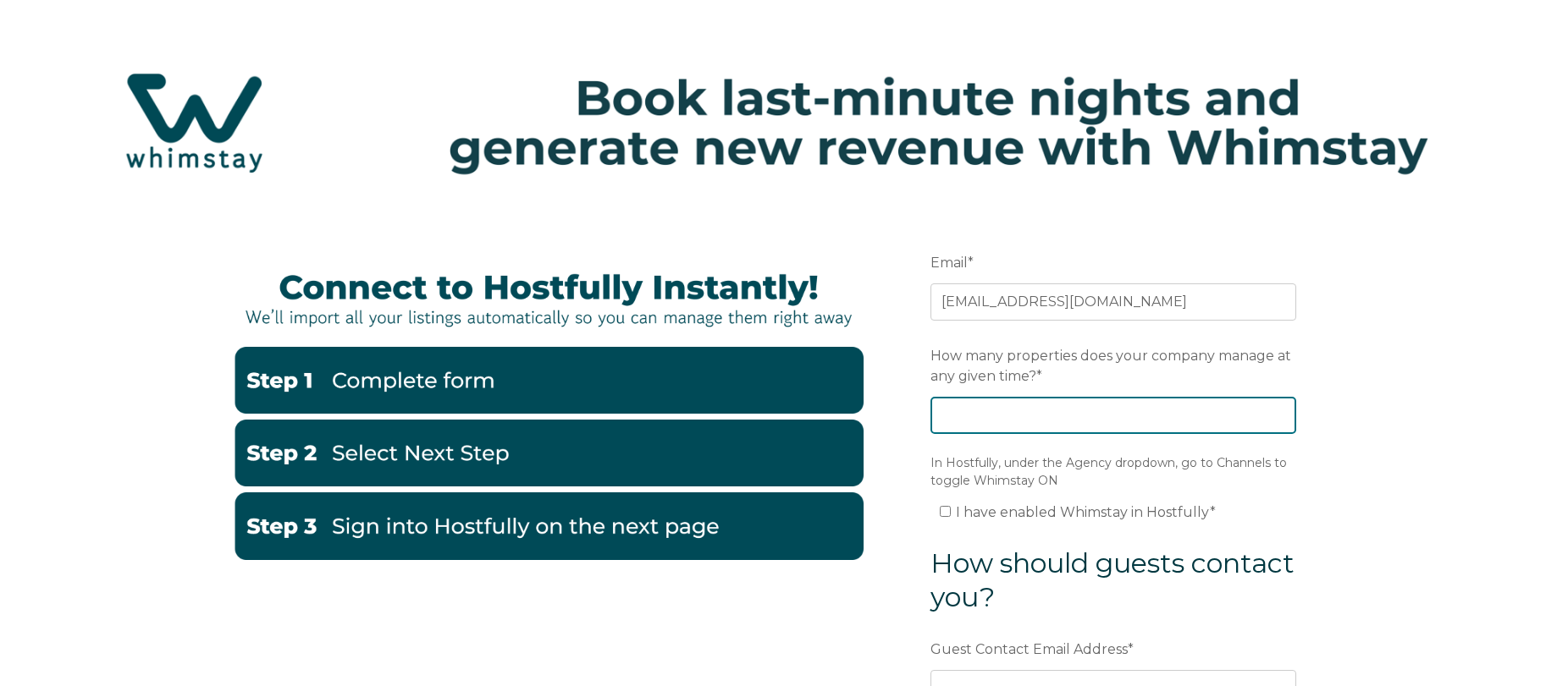
click at [1069, 409] on input "How many properties does your company manage at any given time? *" at bounding box center [1113, 415] width 366 height 37
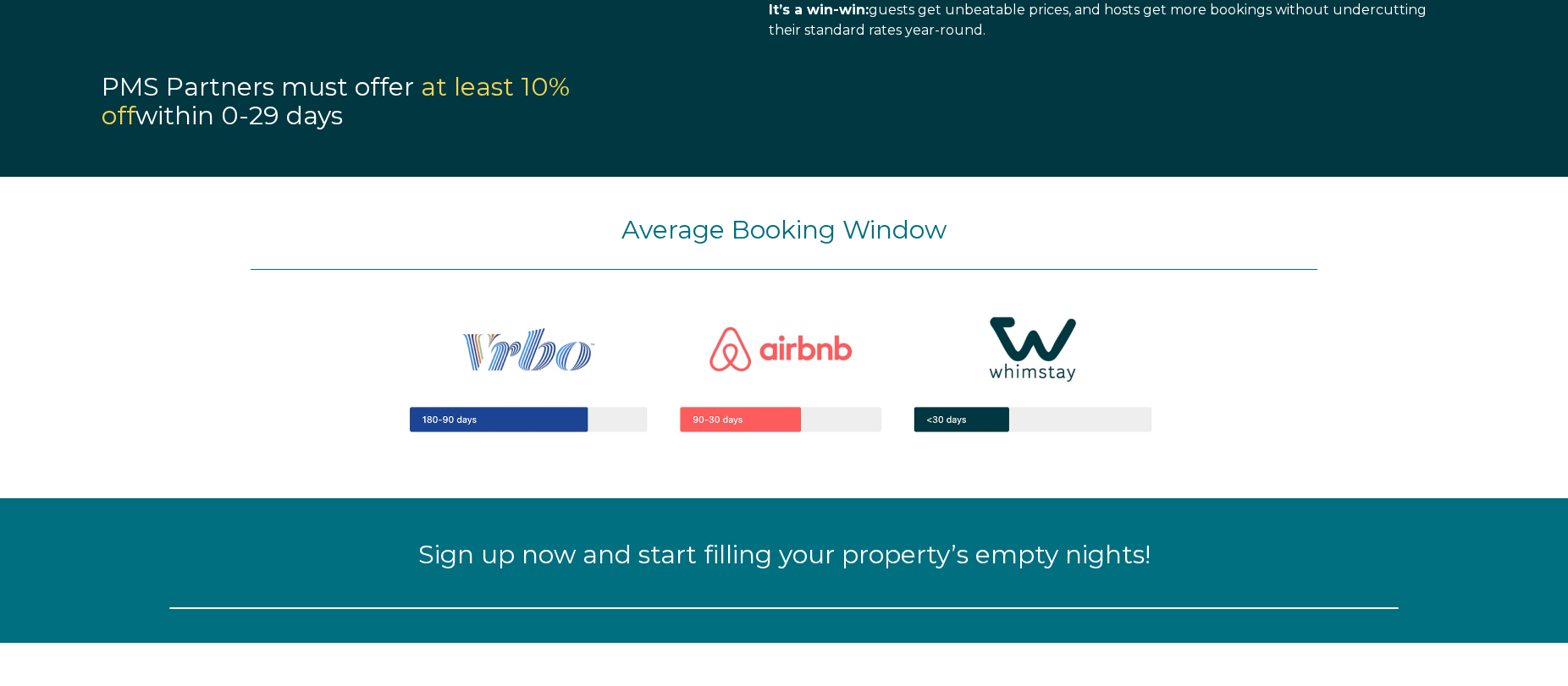
select select "Standard"
